Goal: Task Accomplishment & Management: Manage account settings

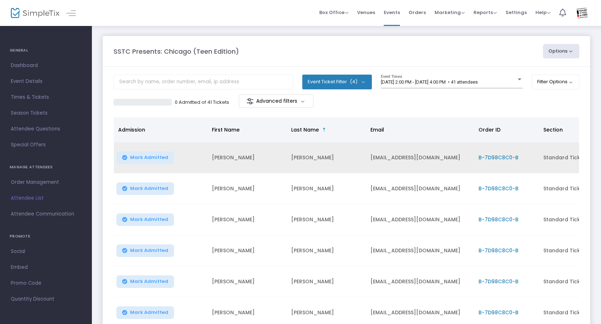
click at [505, 152] on td "B-7D98C8C0-B" at bounding box center [506, 157] width 65 height 31
click at [503, 157] on span "B-7D98C8C0-B" at bounding box center [499, 157] width 40 height 7
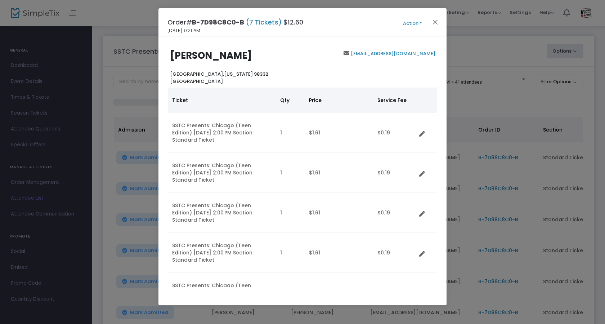
click at [417, 22] on button "Action" at bounding box center [412, 23] width 43 height 8
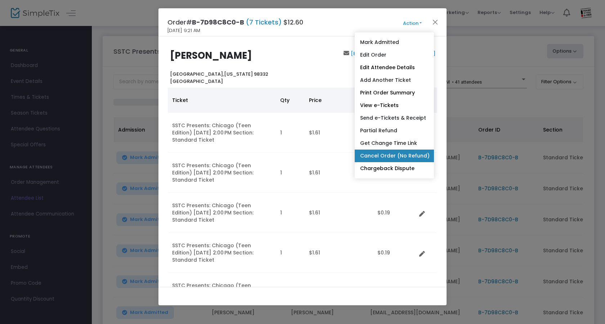
click at [403, 157] on link "Cancel Order (No Refund)" at bounding box center [394, 156] width 79 height 13
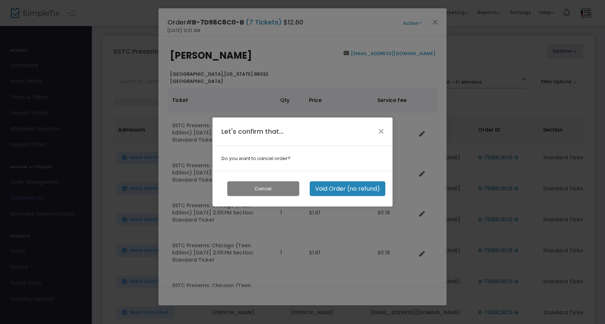
click at [358, 188] on button "Void Order (no refund)" at bounding box center [348, 188] width 76 height 15
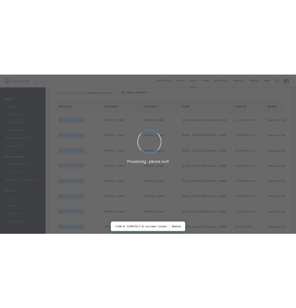
scroll to position [66, 0]
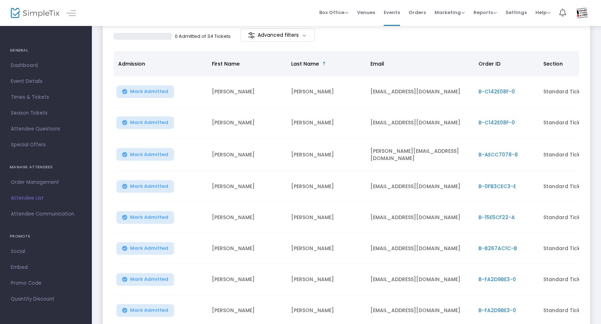
click at [461, 45] on m-panel-content "Event Ticket Filter (4) Select All Standard Ticket BAAY Booster Ticket At-the-D…" at bounding box center [347, 178] width 488 height 354
